Goal: Complete application form

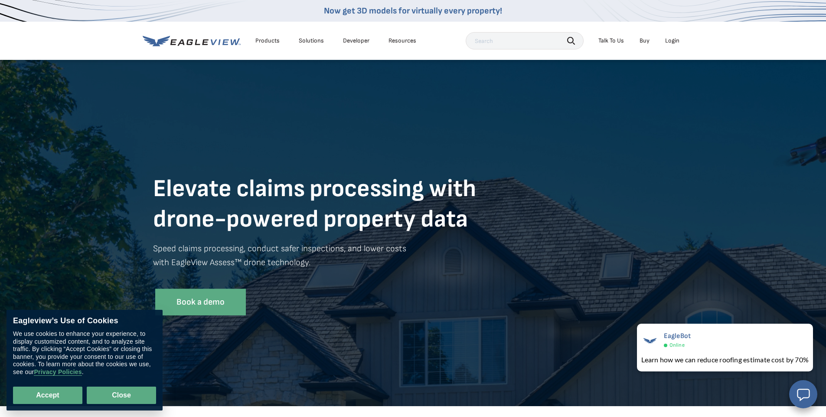
click at [115, 400] on button "Close" at bounding box center [121, 395] width 69 height 17
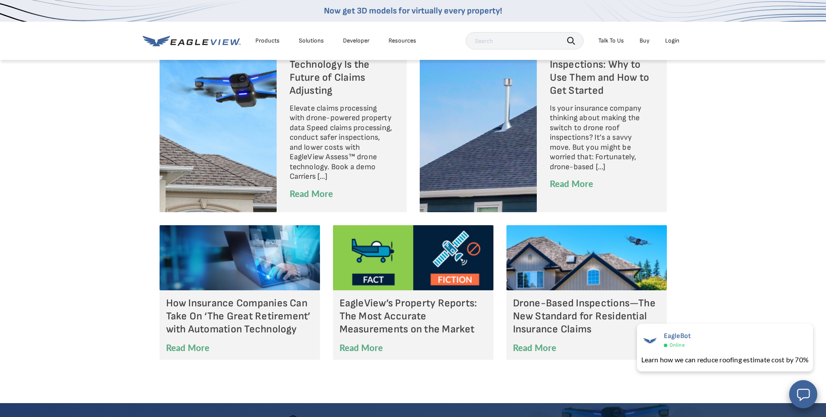
scroll to position [3289, 0]
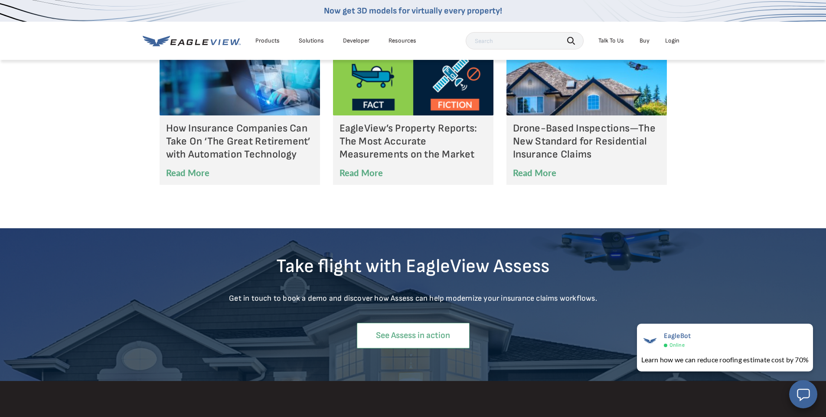
click at [397, 331] on link "See Assess in action" at bounding box center [413, 336] width 113 height 26
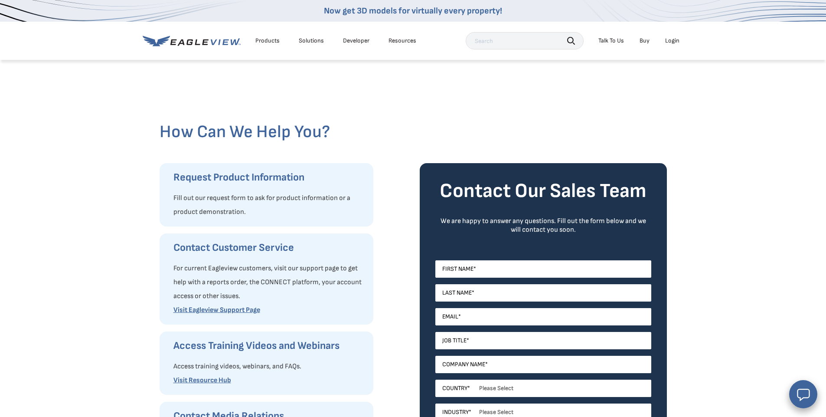
click at [303, 40] on div "Solutions" at bounding box center [311, 41] width 25 height 8
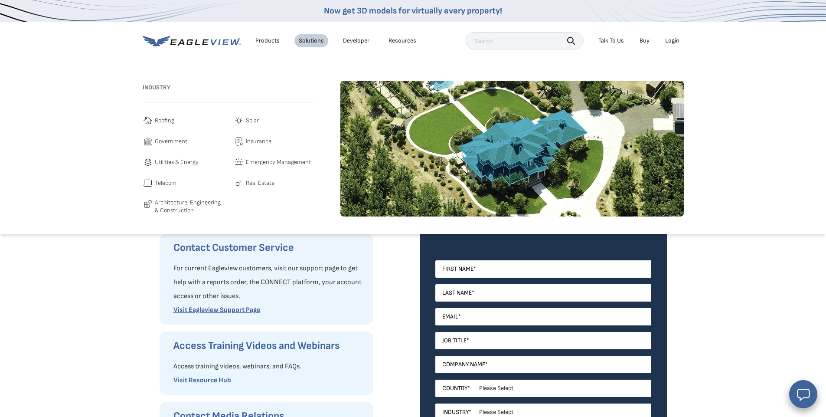
click at [159, 118] on span "Roofing" at bounding box center [165, 120] width 20 height 10
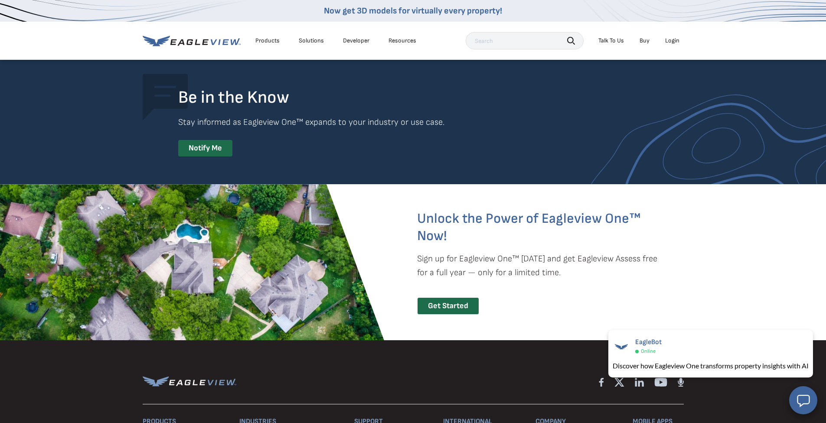
scroll to position [1863, 0]
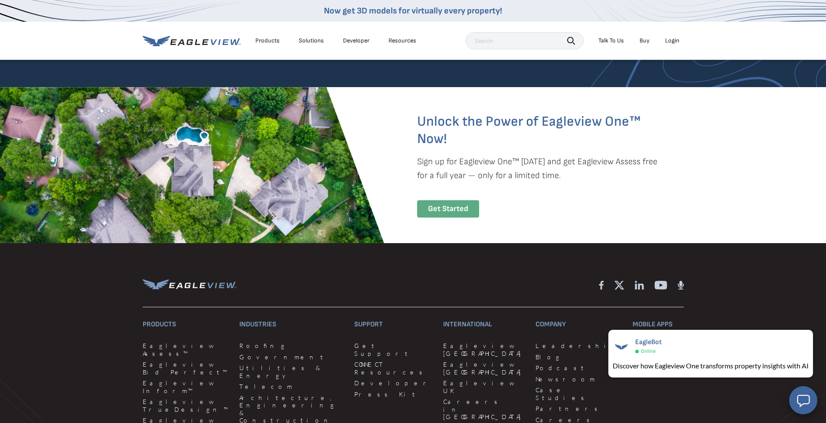
click at [449, 206] on div "Get Started" at bounding box center [448, 209] width 62 height 18
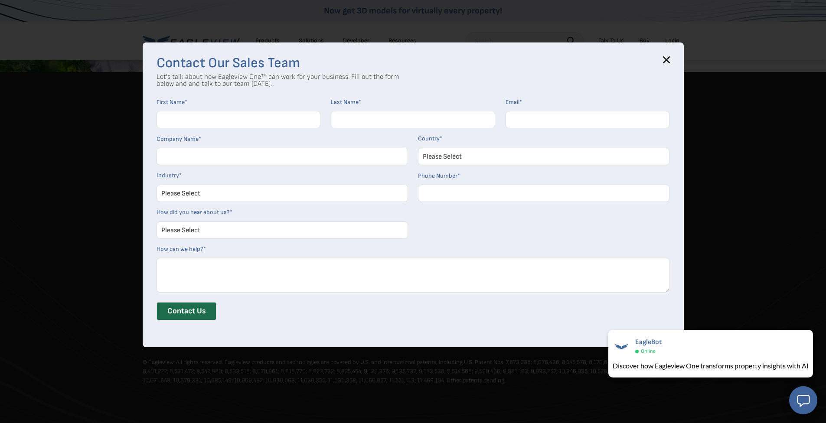
scroll to position [1619, 0]
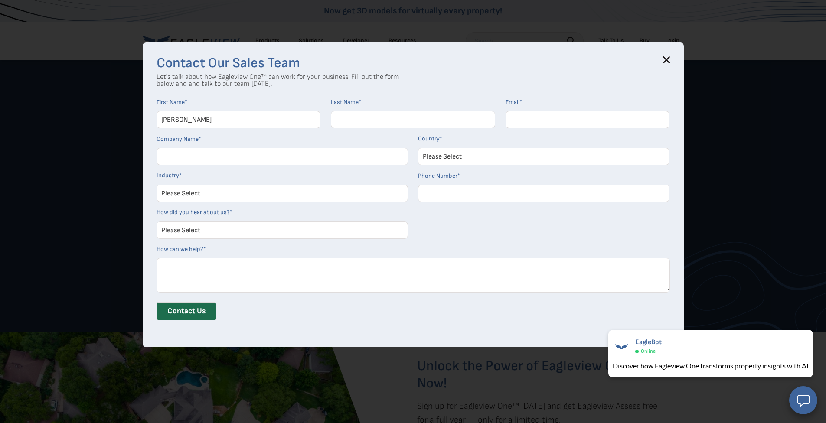
type input "Shawn"
type input "Clark"
click at [546, 121] on input "Email *" at bounding box center [588, 119] width 164 height 17
type input "sclark@tiptop-roofing.com"
type input "Tip Top Roofing Company"
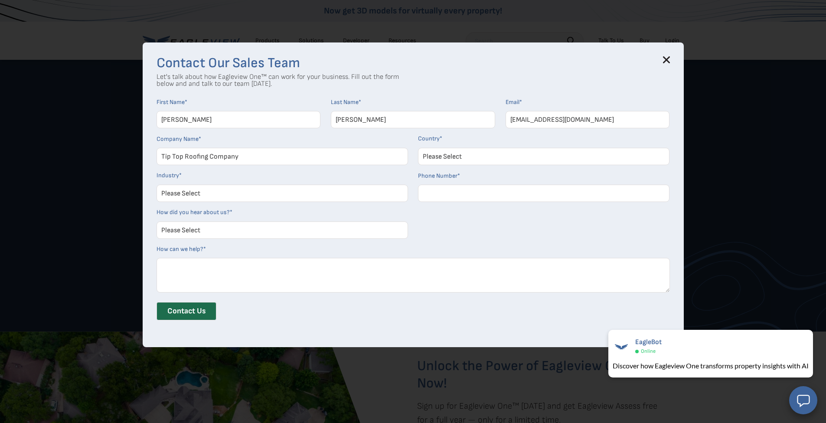
select select "[GEOGRAPHIC_DATA]"
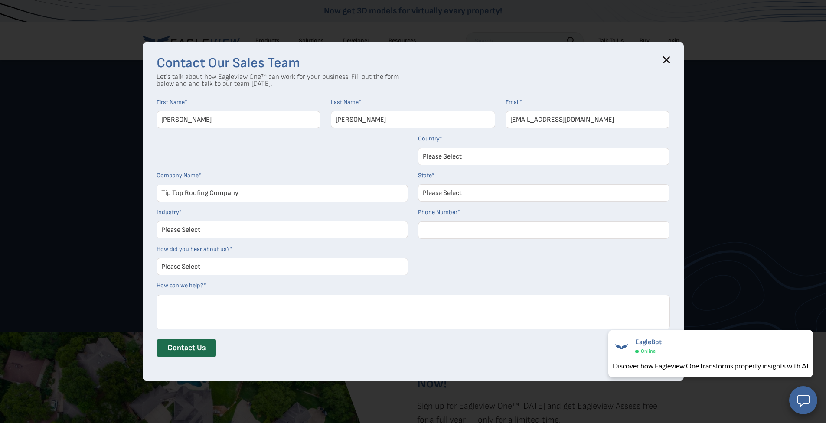
select select "Construction"
type input "4078858899"
select select "Search Engine"
click at [190, 344] on input "Contact Us" at bounding box center [187, 348] width 60 height 18
select select "Florida"
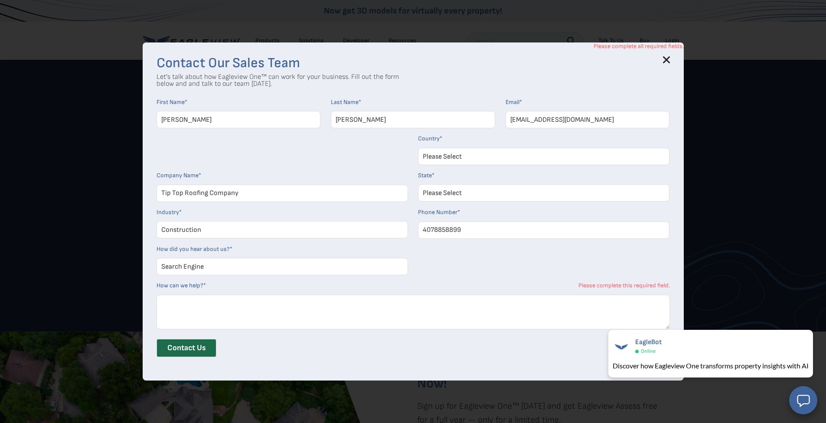
click at [324, 301] on textarea "How can we help? *" at bounding box center [414, 312] width 514 height 35
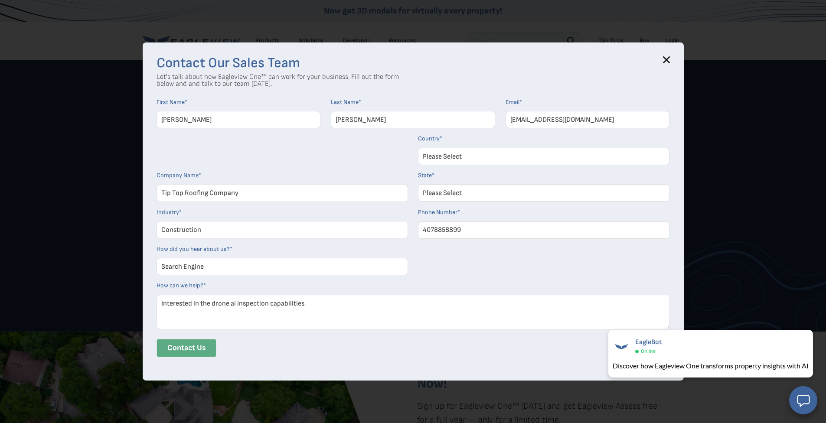
type textarea "Interested in the drone ai inspection capabilities"
click at [176, 345] on input "Contact Us" at bounding box center [187, 348] width 60 height 18
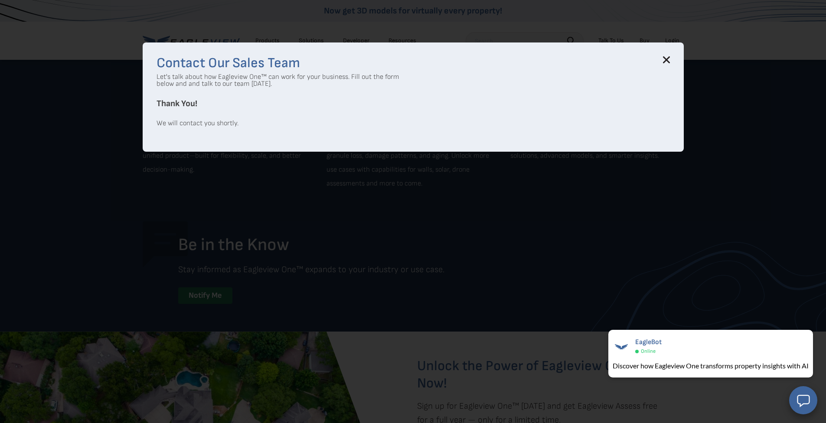
click at [668, 58] on icon at bounding box center [667, 60] width 6 height 6
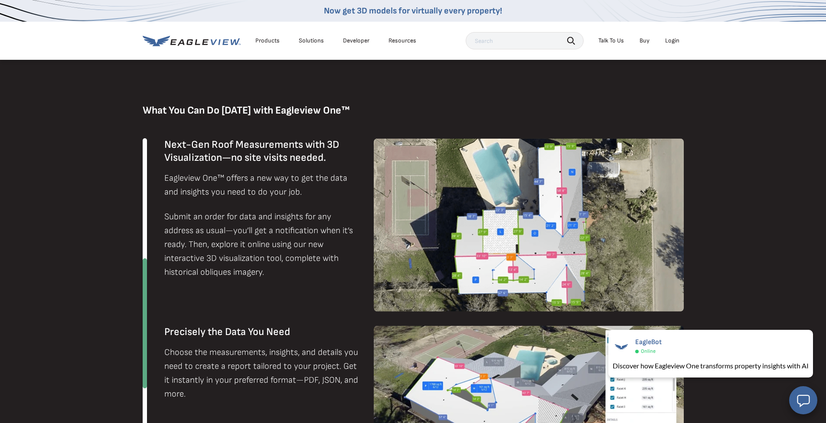
scroll to position [495, 0]
